Goal: Find specific page/section

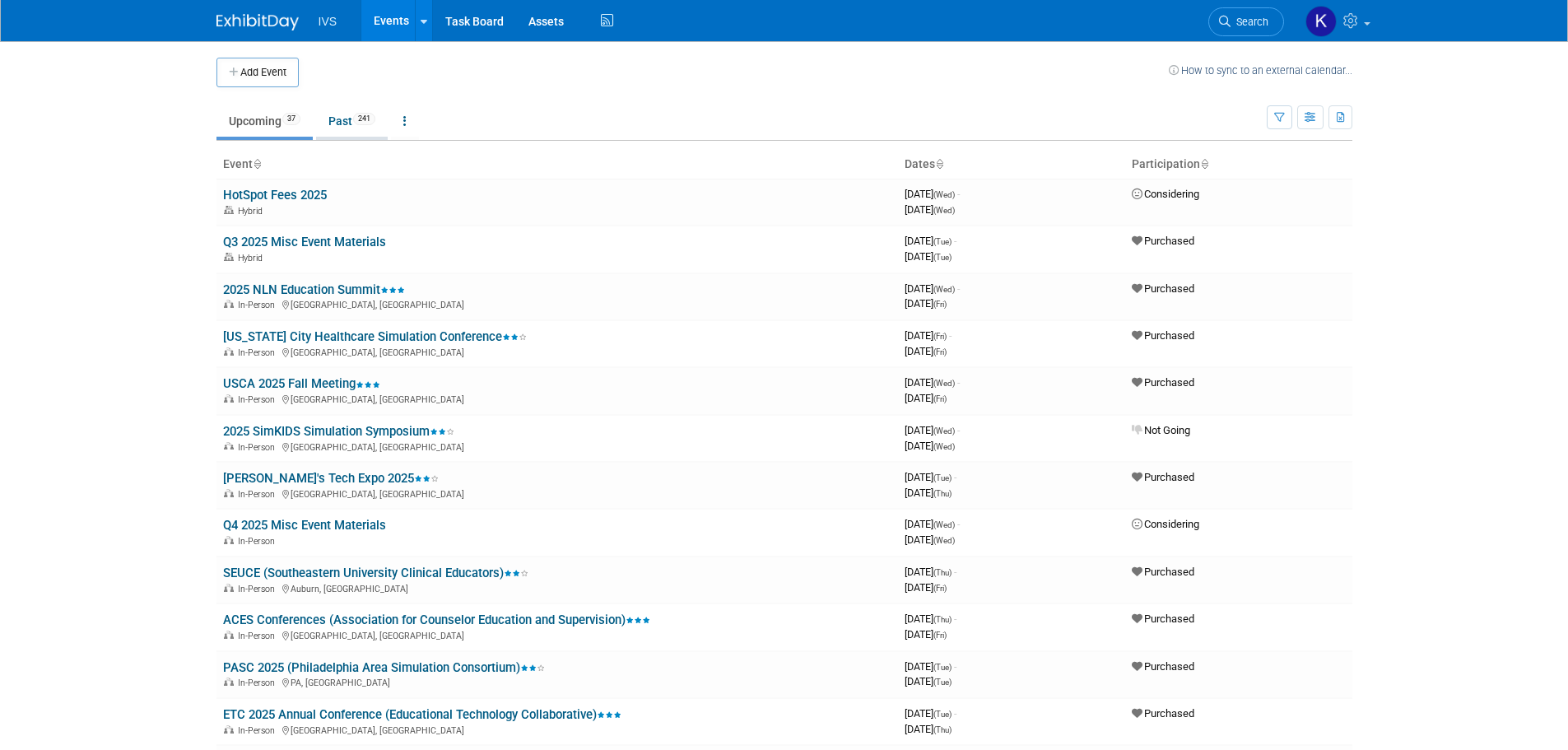
click at [343, 120] on link "Past 241" at bounding box center [352, 121] width 71 height 31
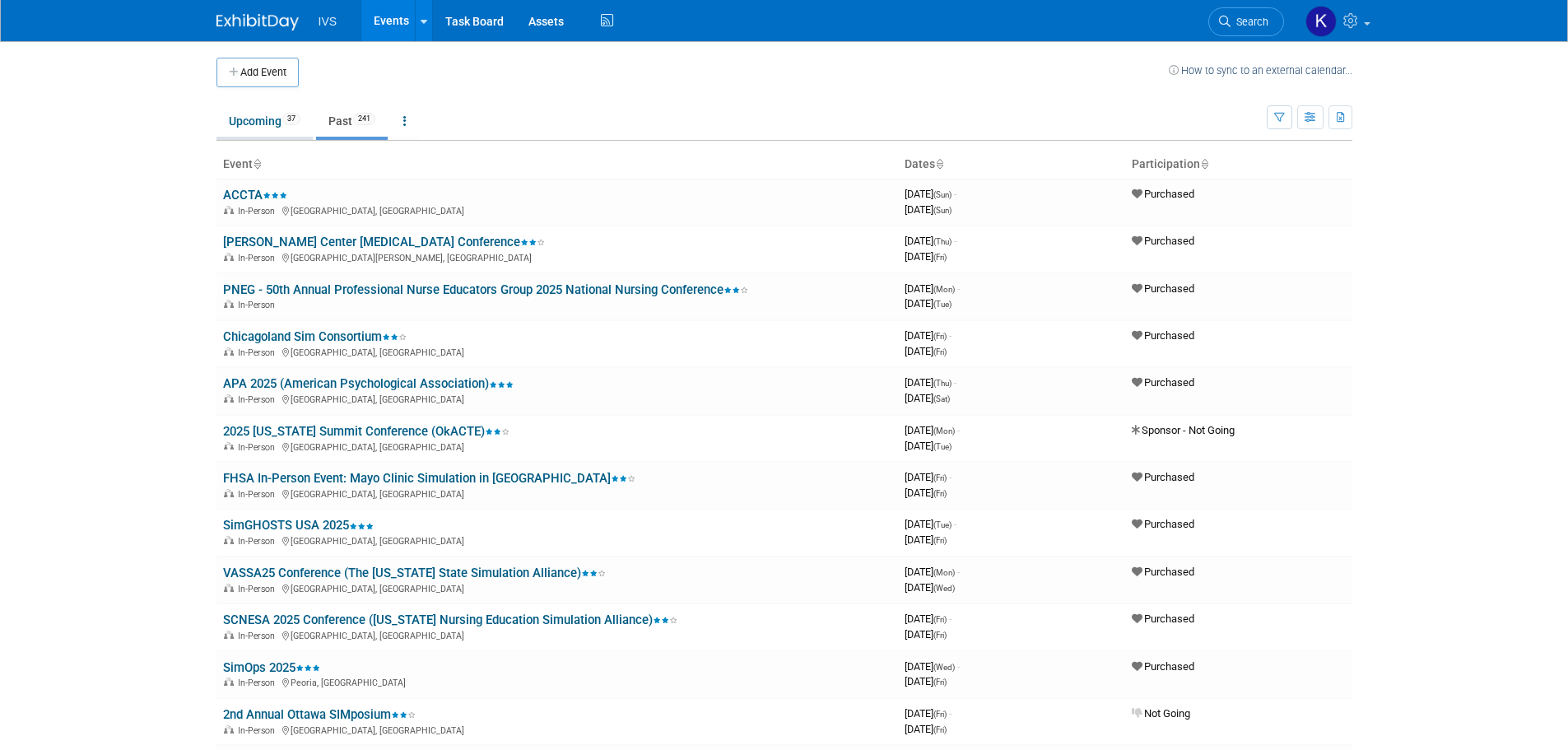
click at [233, 129] on link "Upcoming 37" at bounding box center [265, 121] width 96 height 31
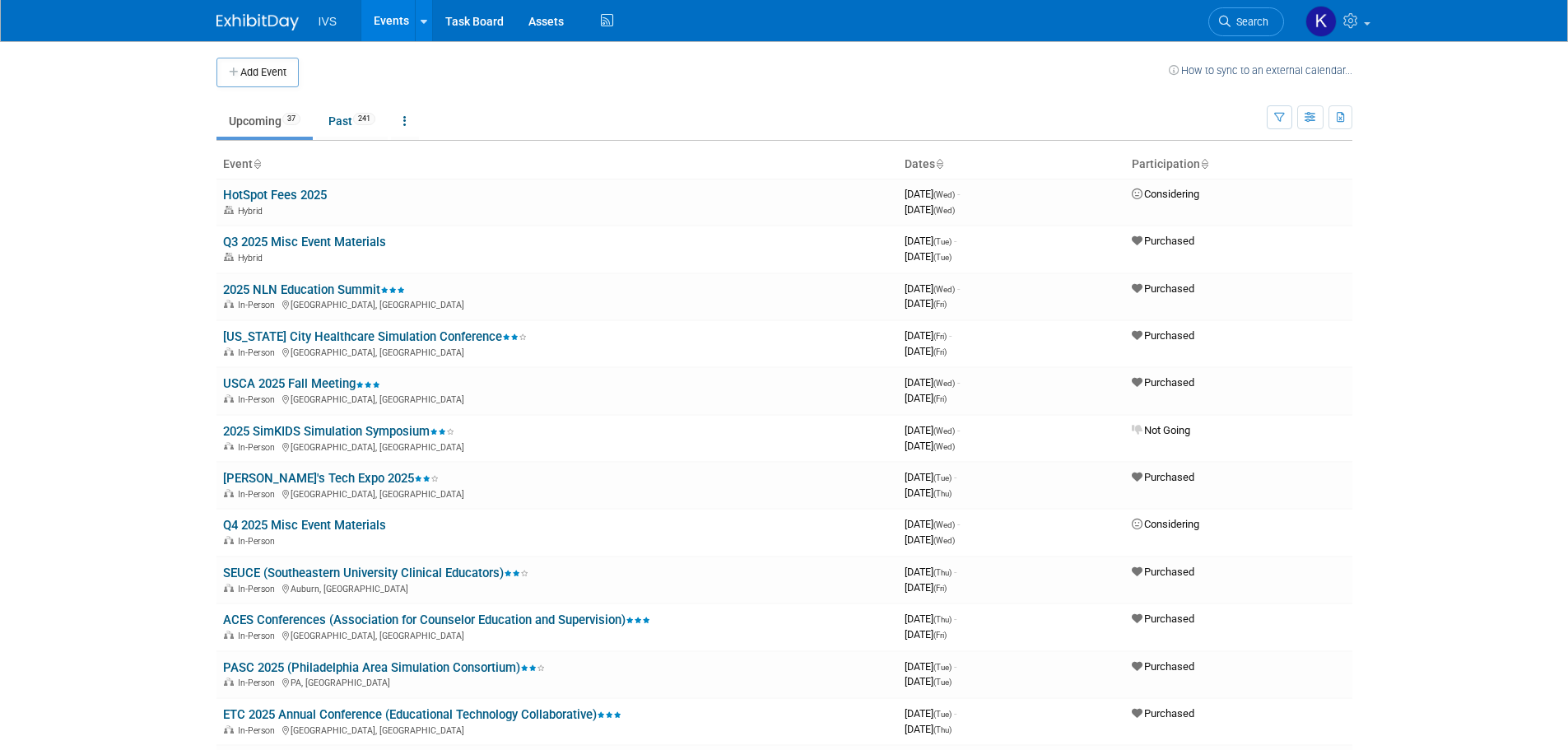
click at [175, 269] on body "IVS Events Add Event Bulk Upload Events Shareable Event Boards Recently Viewed …" at bounding box center [784, 375] width 1568 height 750
